Goal: Communication & Community: Share content

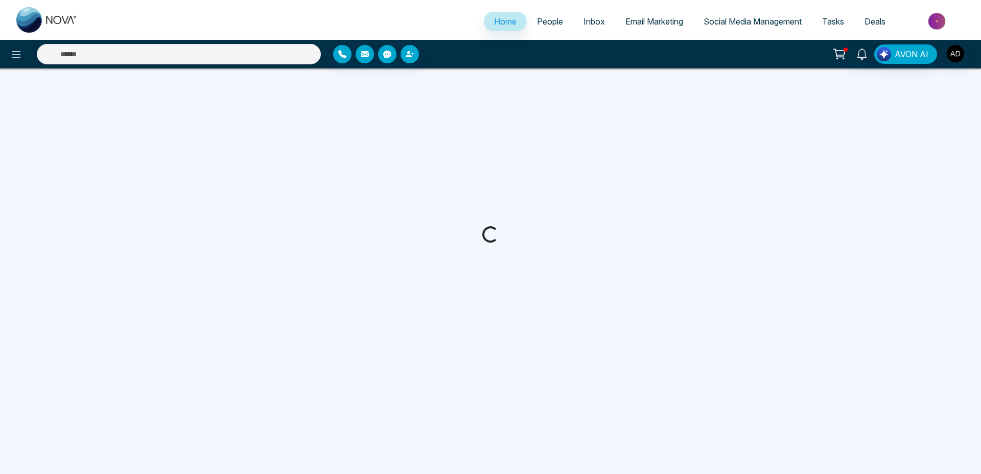
select select "*"
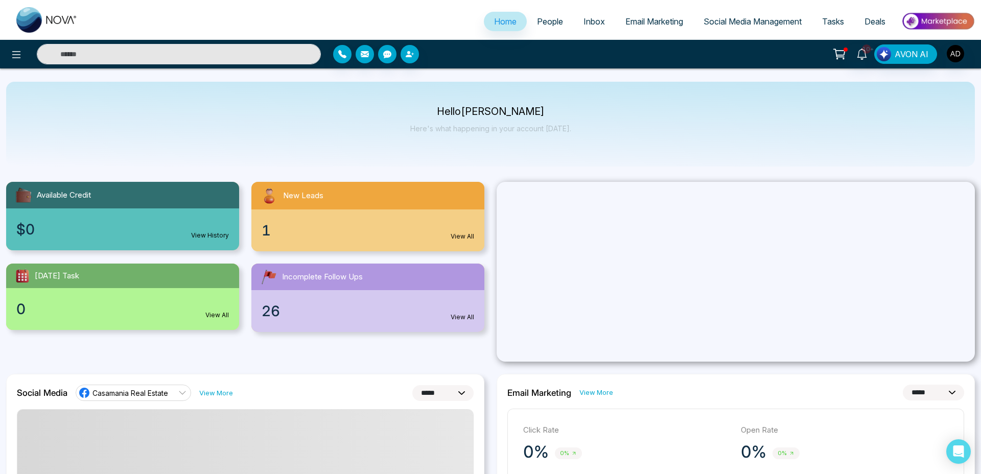
click at [944, 19] on img at bounding box center [937, 21] width 74 height 23
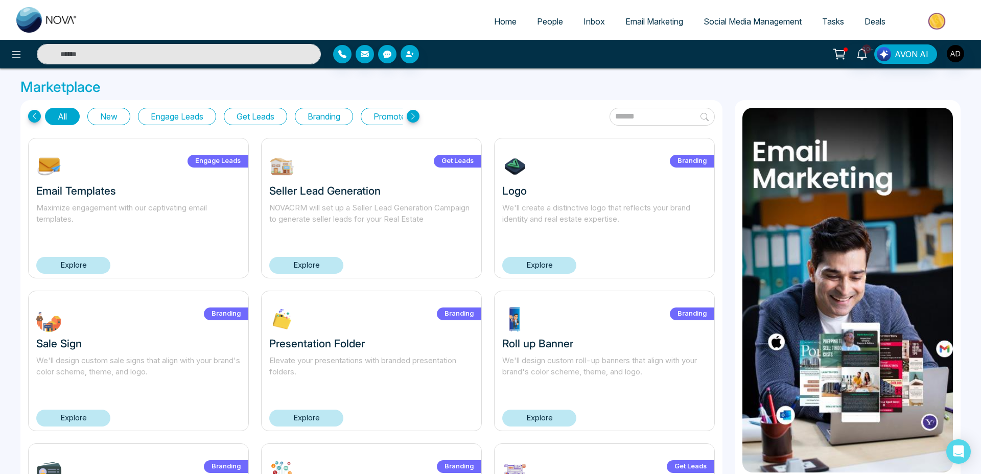
click at [290, 269] on link "Explore" at bounding box center [306, 265] width 74 height 17
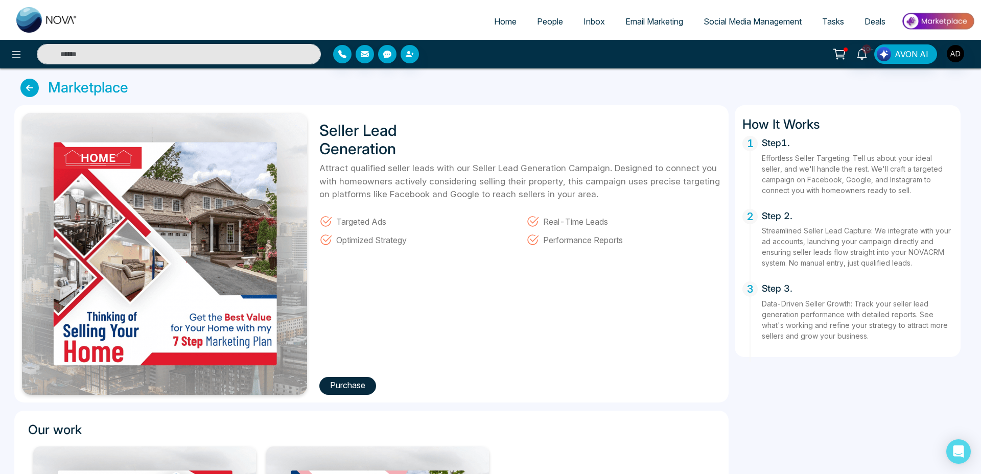
click at [347, 387] on button "Purchase" at bounding box center [347, 386] width 57 height 18
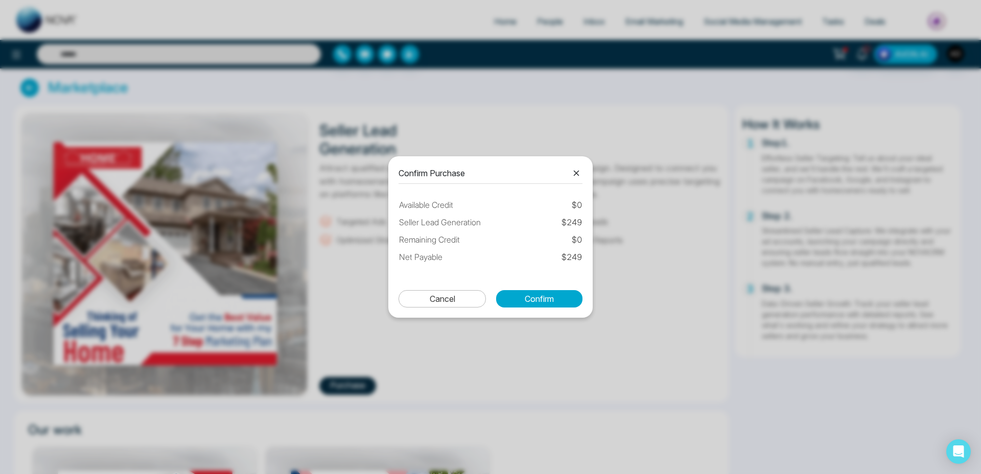
click at [577, 173] on icon at bounding box center [576, 173] width 12 height 12
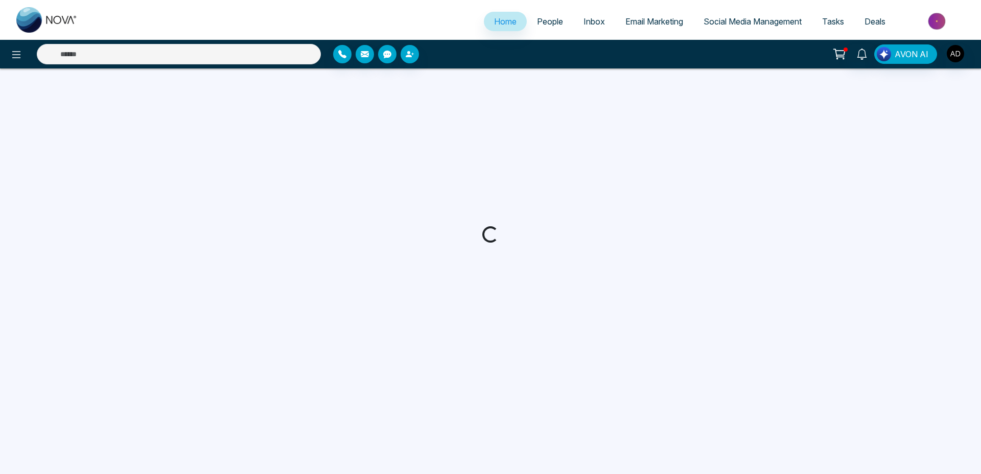
select select "*"
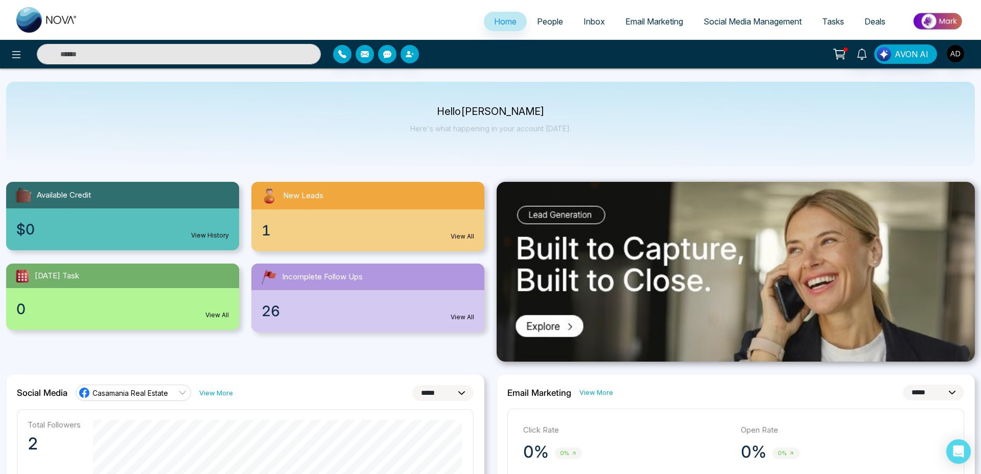
click at [537, 22] on span "People" at bounding box center [550, 21] width 26 height 10
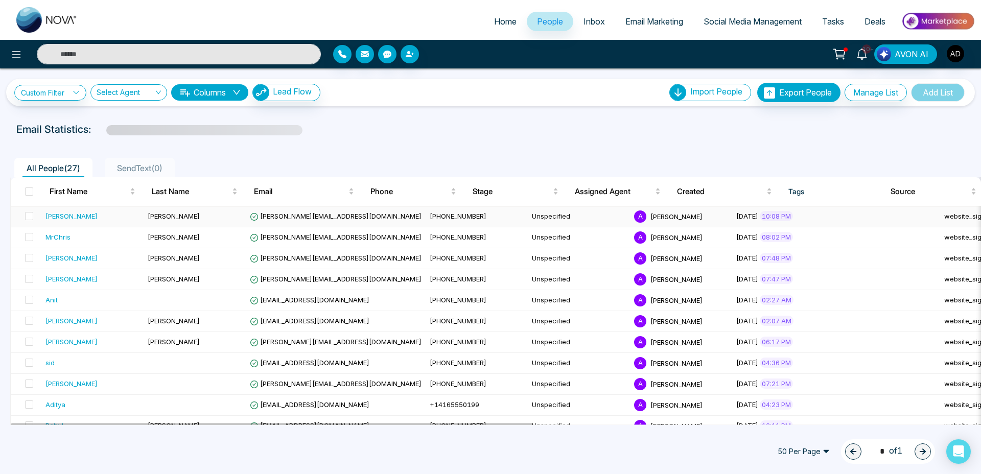
click at [163, 217] on span "Satish Badgujar" at bounding box center [174, 216] width 52 height 8
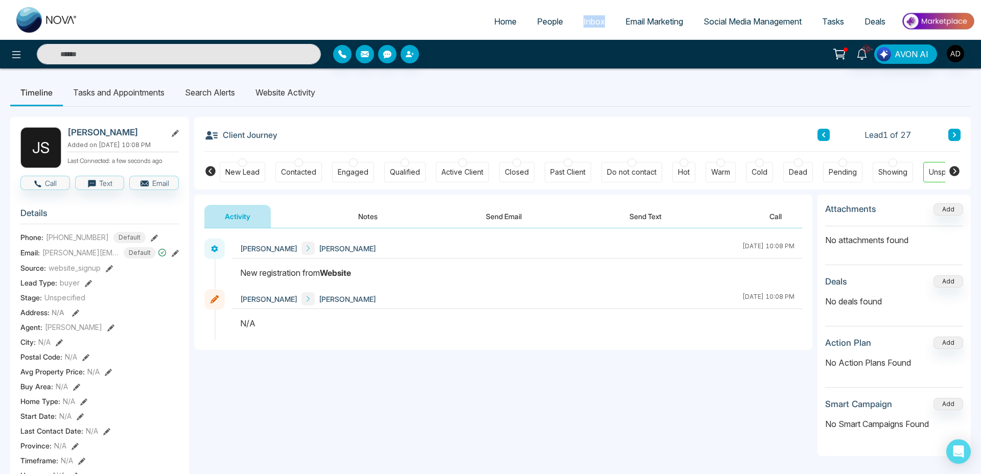
click at [502, 226] on button "Send Email" at bounding box center [503, 216] width 77 height 23
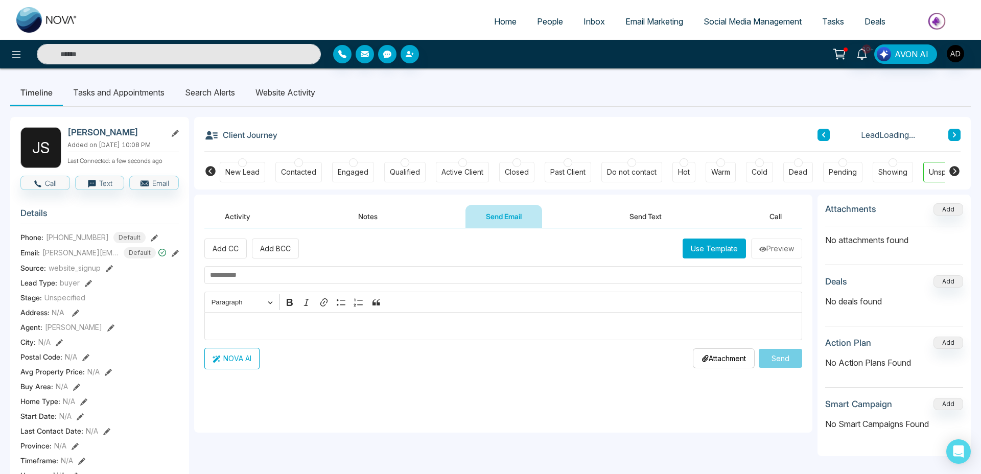
click at [259, 268] on input "text" at bounding box center [503, 275] width 598 height 18
click at [713, 243] on button "Use Template" at bounding box center [713, 249] width 63 height 20
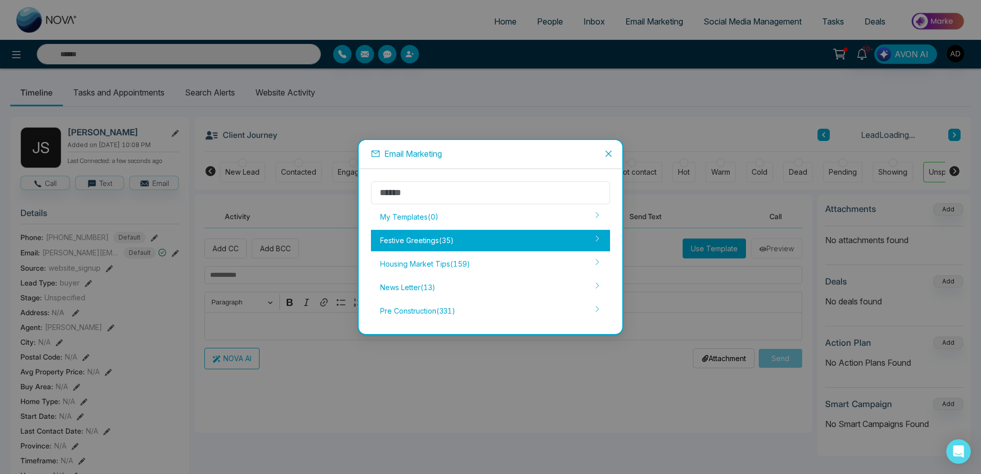
click at [448, 246] on div "Festive Greetings ( 35 )" at bounding box center [490, 240] width 239 height 21
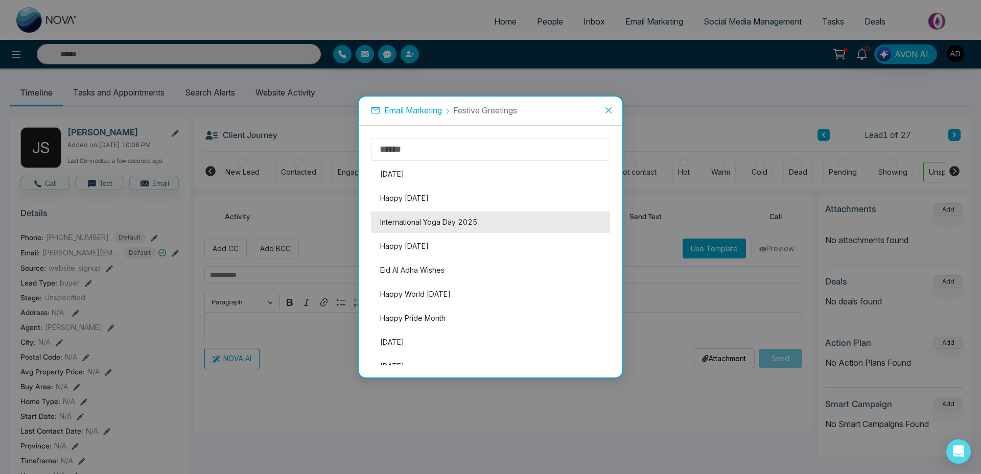
click at [422, 221] on li "International Yoga Day 2025" at bounding box center [490, 221] width 239 height 21
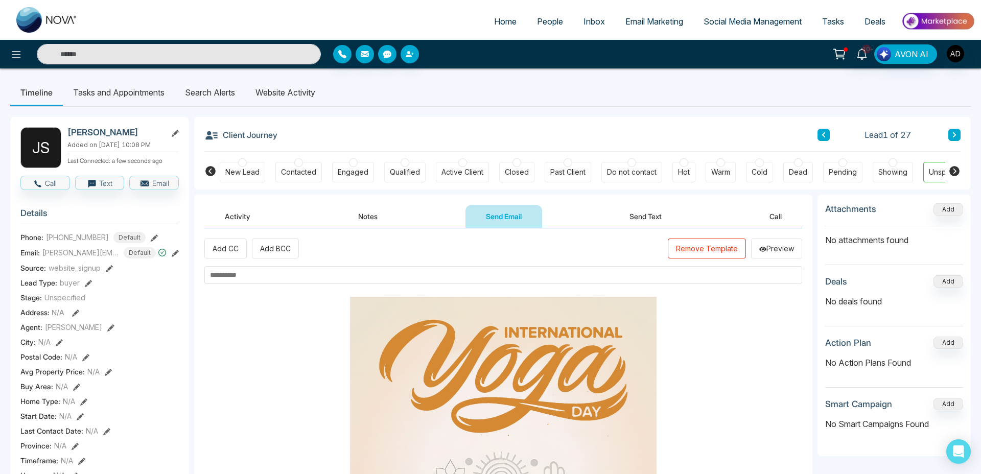
click at [297, 276] on input "text" at bounding box center [503, 275] width 598 height 18
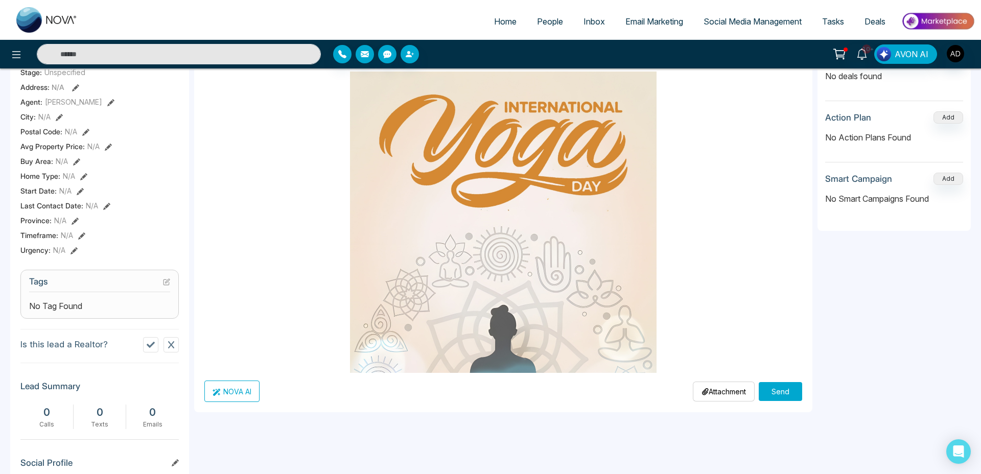
scroll to position [381, 0]
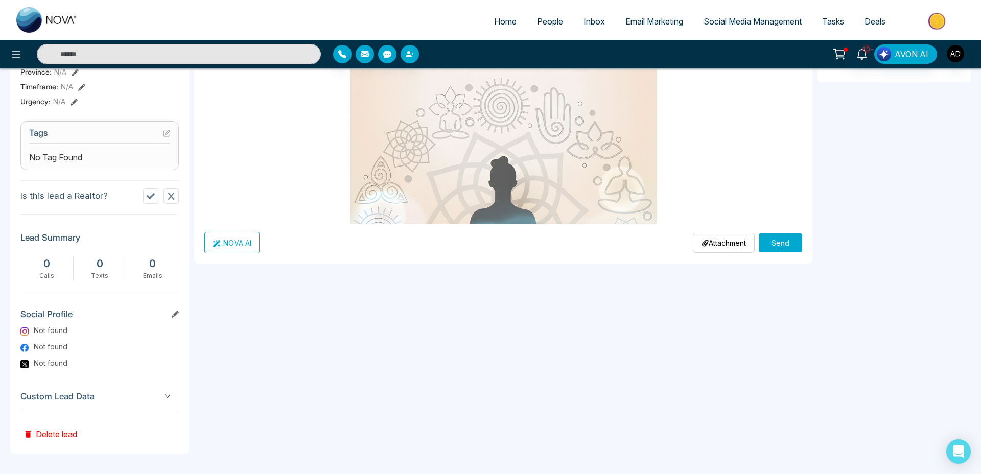
type input "**********"
click at [782, 242] on button "Send" at bounding box center [779, 242] width 43 height 19
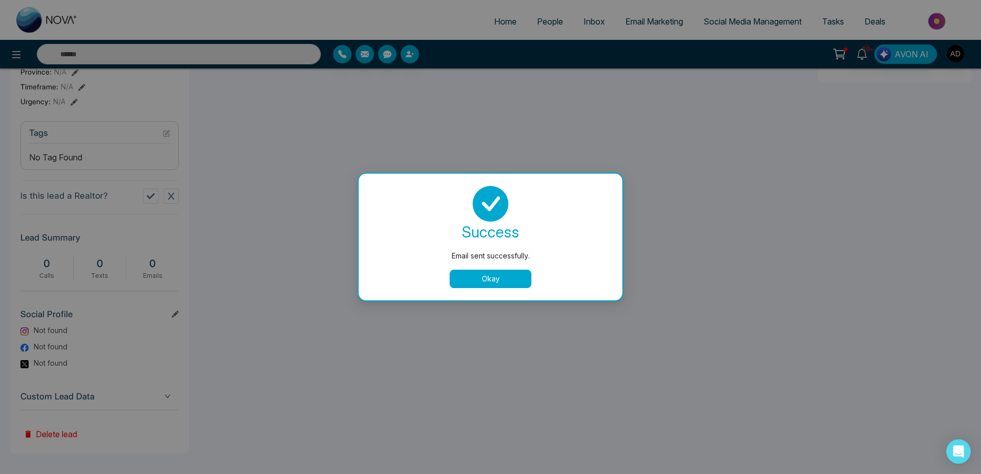
click at [515, 280] on button "Okay" at bounding box center [490, 279] width 82 height 18
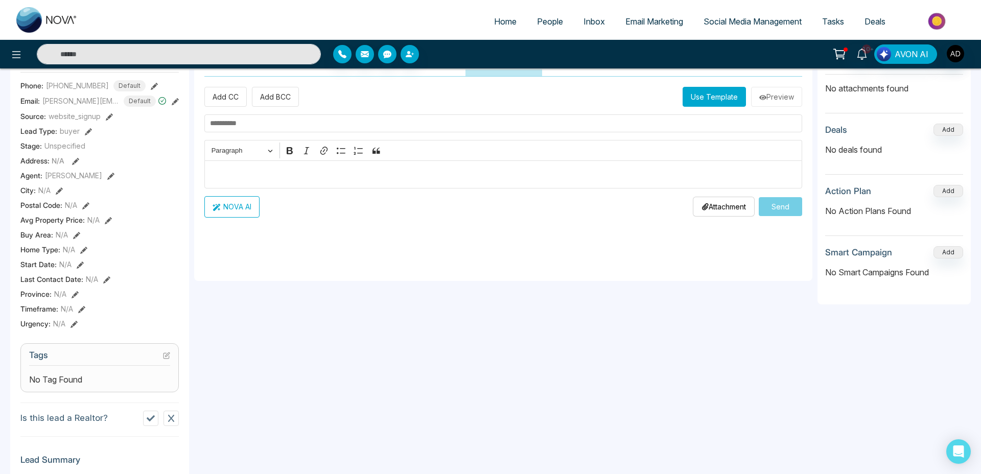
scroll to position [0, 0]
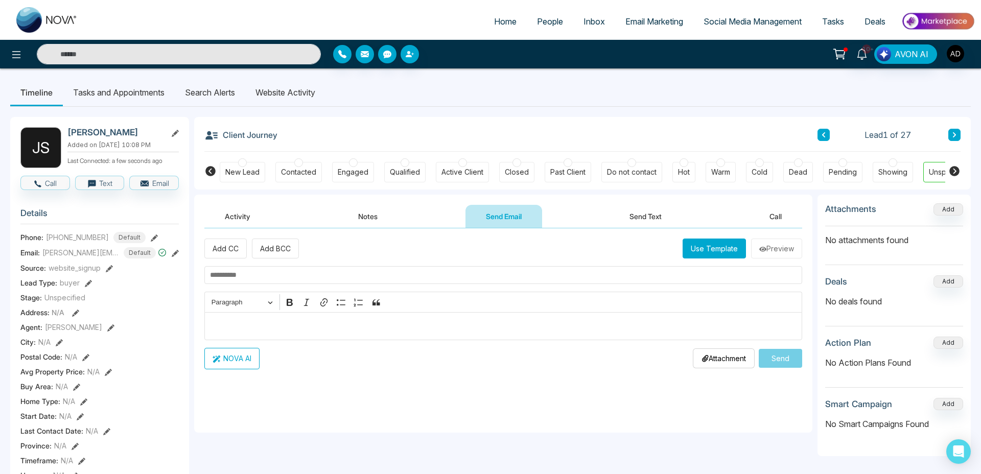
click at [251, 222] on button "Activity" at bounding box center [237, 216] width 66 height 23
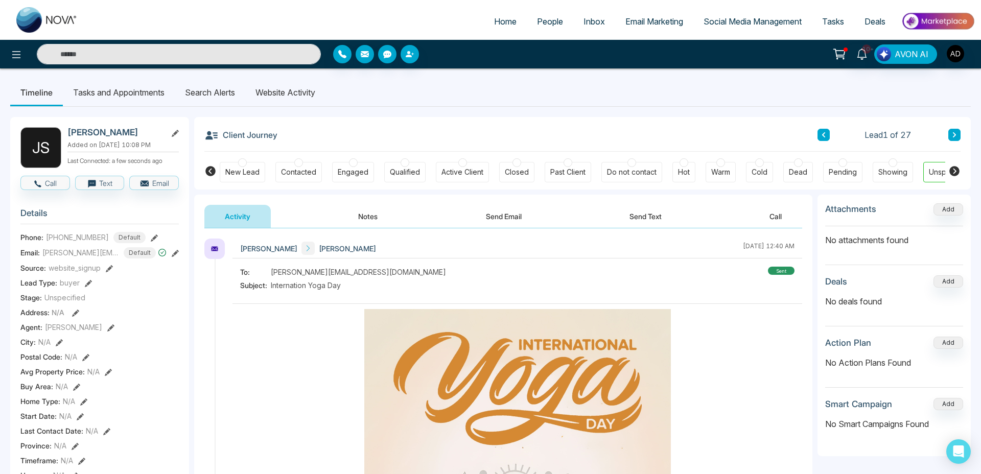
drag, startPoint x: 504, startPoint y: 204, endPoint x: 500, endPoint y: 218, distance: 13.9
click at [504, 205] on button "Send Email" at bounding box center [503, 216] width 77 height 23
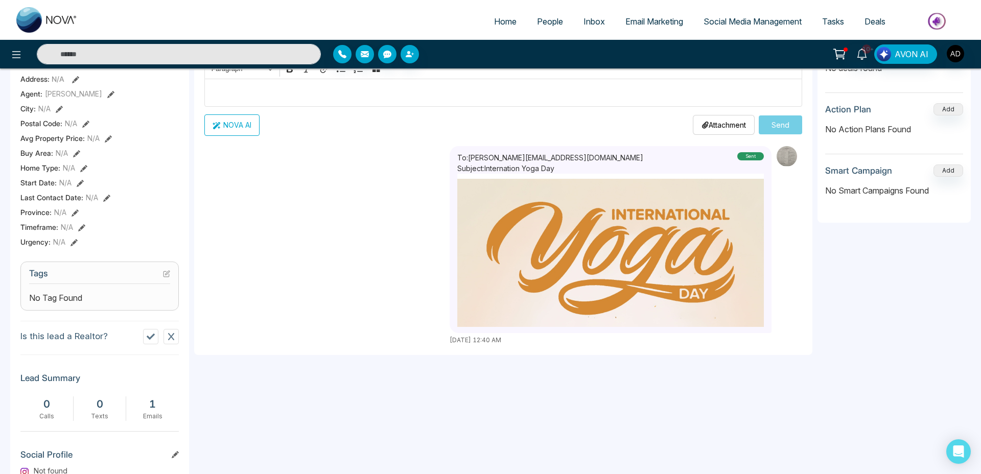
scroll to position [237, 0]
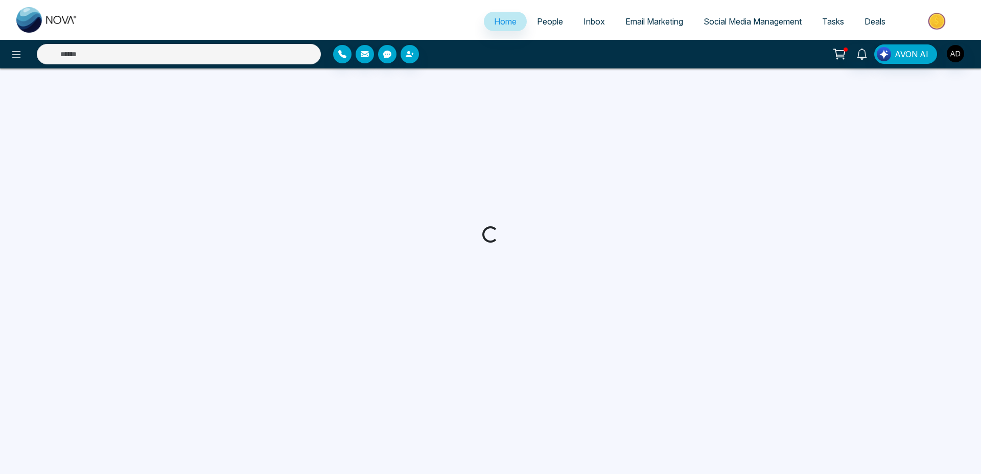
select select "*"
